Goal: Task Accomplishment & Management: Complete application form

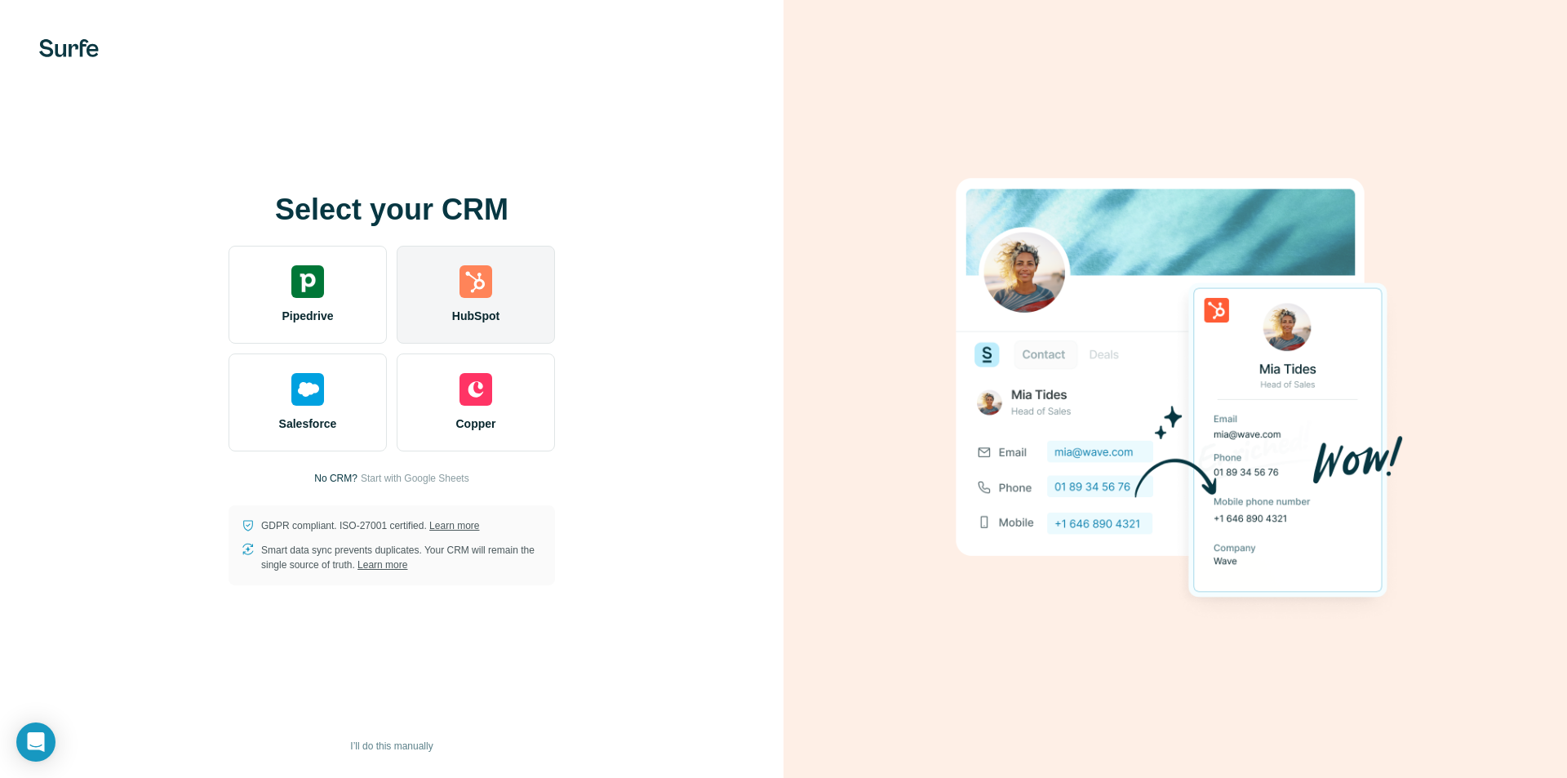
click at [514, 273] on div "HubSpot" at bounding box center [476, 295] width 158 height 98
click at [484, 308] on span "HubSpot" at bounding box center [475, 316] width 47 height 16
click at [522, 290] on div "HubSpot" at bounding box center [476, 295] width 158 height 98
click at [441, 299] on div "HubSpot" at bounding box center [476, 295] width 158 height 98
click at [451, 304] on div "HubSpot" at bounding box center [476, 295] width 158 height 98
